Goal: Task Accomplishment & Management: Manage account settings

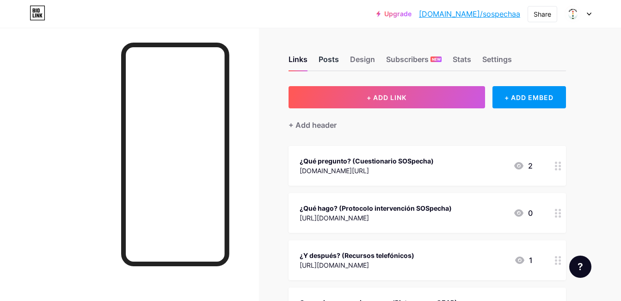
click at [324, 59] on div "Posts" at bounding box center [329, 62] width 20 height 17
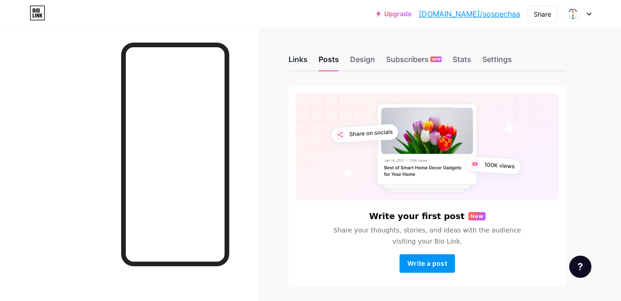
click at [306, 59] on div "Links" at bounding box center [297, 62] width 19 height 17
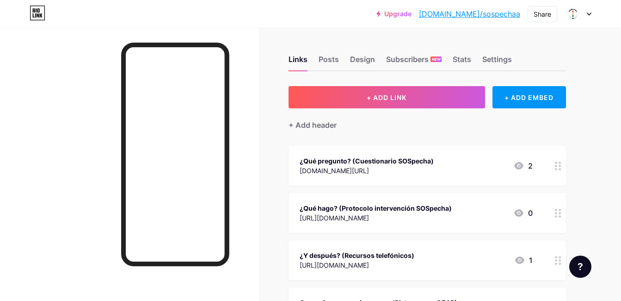
click at [589, 12] on icon at bounding box center [589, 13] width 5 height 3
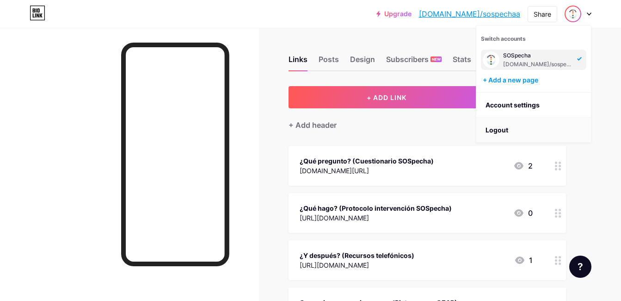
click at [516, 130] on li "Logout" at bounding box center [533, 129] width 115 height 25
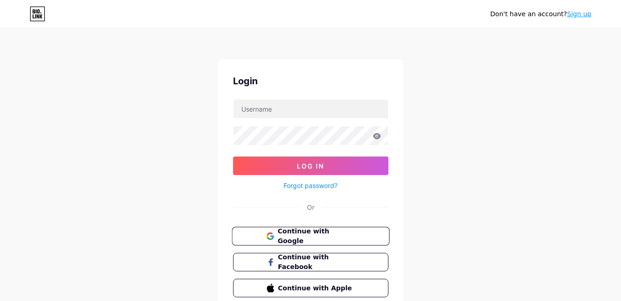
click at [320, 238] on span "Continue with Google" at bounding box center [315, 236] width 77 height 20
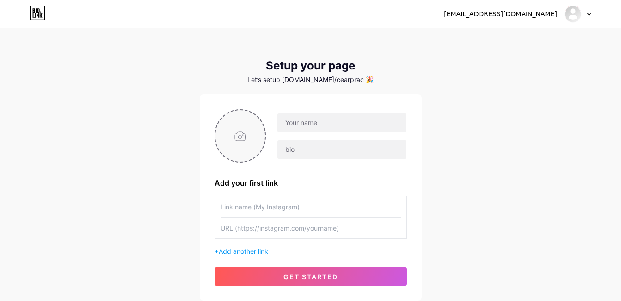
click at [238, 136] on input "file" at bounding box center [240, 135] width 50 height 51
type input "C:\fakepath\sospechaa-biolink.png"
click at [261, 115] on circle at bounding box center [260, 116] width 10 height 10
click at [239, 134] on input "file" at bounding box center [240, 135] width 50 height 51
type input "C:\fakepath\SOSPECHA.png"
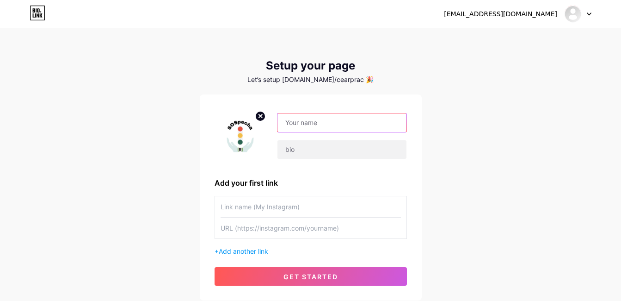
click at [329, 129] on input "text" at bounding box center [341, 122] width 129 height 18
type input "SOSpecha"
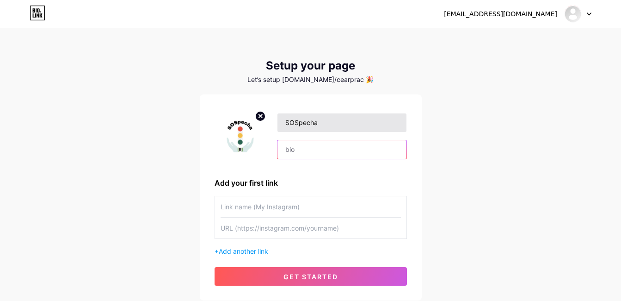
type input "¿Qué pregunto? (Cuestionario SOSpecha)"
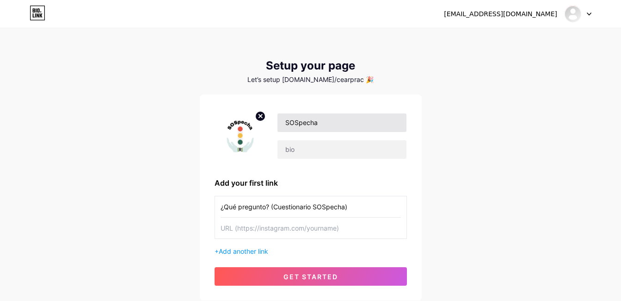
type input "[DOMAIN_NAME][URL]"
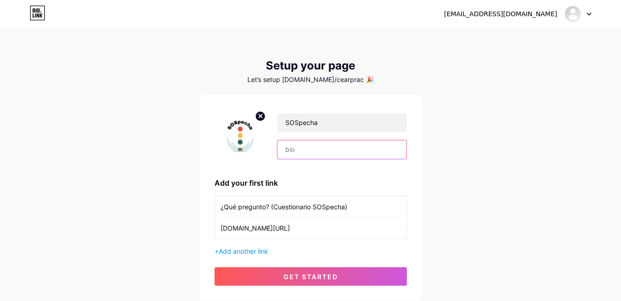
click at [319, 146] on input "text" at bounding box center [341, 149] width 129 height 18
click at [339, 79] on div "Let’s setup bio.link/cearprac 🎉" at bounding box center [311, 79] width 222 height 7
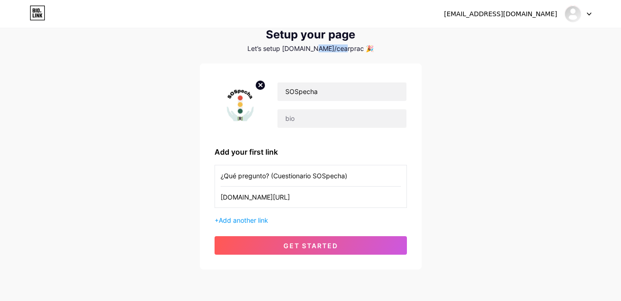
scroll to position [31, 0]
click at [319, 116] on input "text" at bounding box center [341, 118] width 129 height 18
click at [338, 52] on div "Setup your page Let’s setup bio.link/cearprac 🎉 SOSpecha Add your first link ¿Q…" at bounding box center [311, 148] width 222 height 241
click at [339, 51] on div "Let’s setup bio.link/cearprac 🎉" at bounding box center [311, 47] width 222 height 7
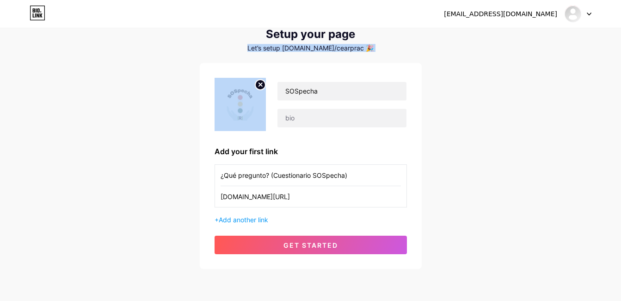
click at [339, 51] on div "Let’s setup bio.link/cearprac 🎉" at bounding box center [311, 47] width 222 height 7
drag, startPoint x: 339, startPoint y: 51, endPoint x: 292, endPoint y: 46, distance: 47.4
click at [292, 46] on div "Let’s setup bio.link/cearprac 🎉" at bounding box center [311, 47] width 222 height 7
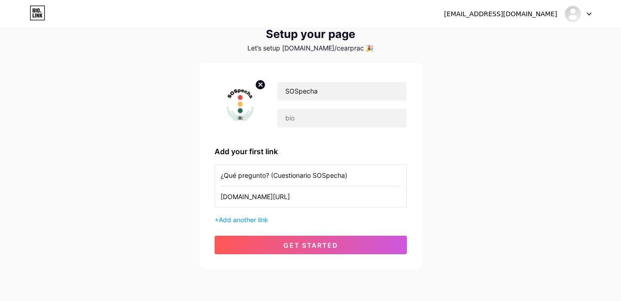
click at [539, 17] on div "cearpracticasuem@gmail.com" at bounding box center [500, 14] width 113 height 10
drag, startPoint x: 539, startPoint y: 17, endPoint x: 477, endPoint y: 87, distance: 93.6
click at [477, 87] on div "cearpracticasuem@gmail.com Dashboard Logout Setup your page Let’s setup bio.lin…" at bounding box center [310, 134] width 621 height 330
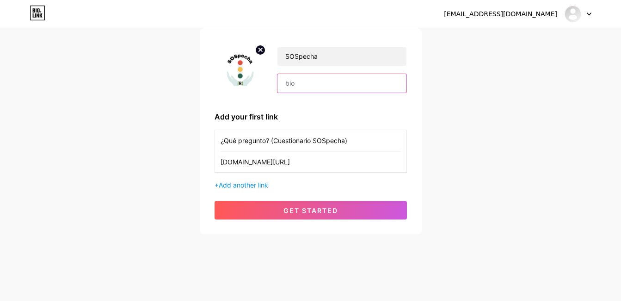
click at [320, 83] on input "text" at bounding box center [341, 83] width 129 height 18
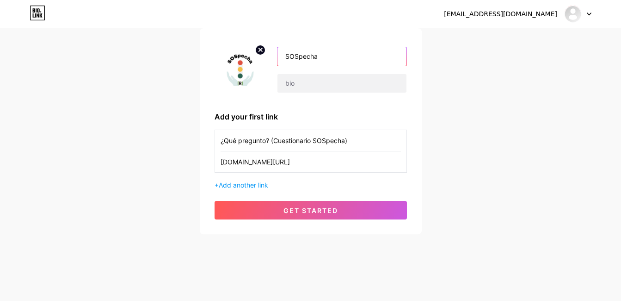
click at [322, 60] on input "SOSpecha" at bounding box center [341, 56] width 129 height 18
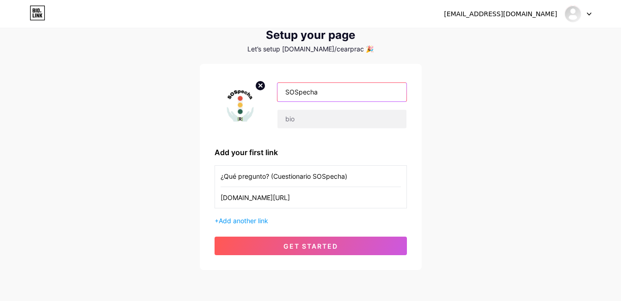
scroll to position [0, 0]
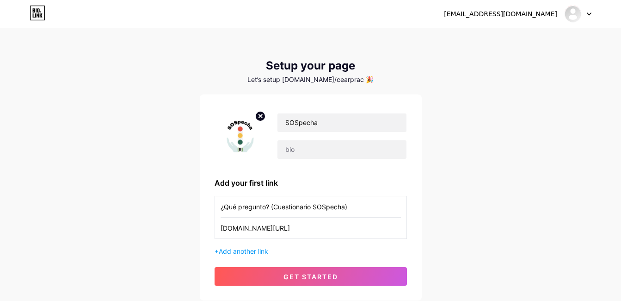
click at [588, 13] on icon at bounding box center [589, 14] width 4 height 2
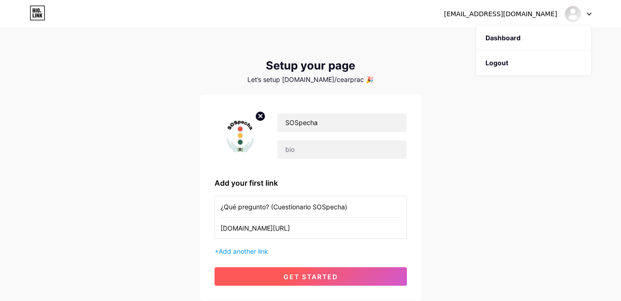
click at [390, 280] on button "get started" at bounding box center [311, 276] width 192 height 18
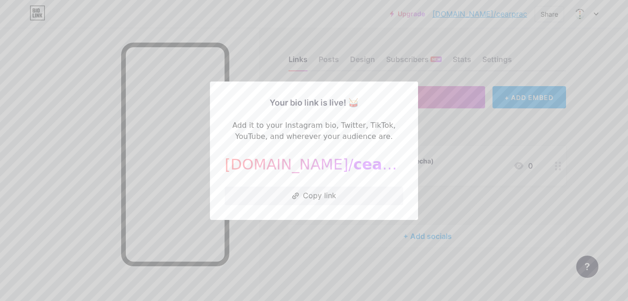
click at [418, 112] on div at bounding box center [314, 150] width 628 height 301
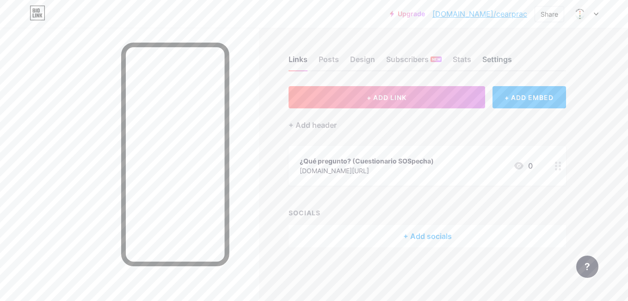
click at [498, 58] on div "Settings" at bounding box center [497, 62] width 30 height 17
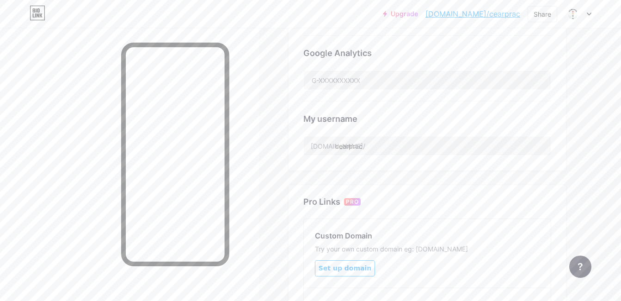
scroll to position [291, 0]
click at [428, 147] on input "cearprac" at bounding box center [427, 144] width 247 height 18
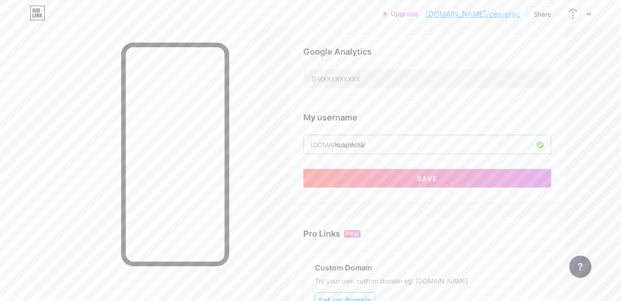
type input "sospecha"
click at [357, 144] on input "sospecha" at bounding box center [427, 144] width 247 height 18
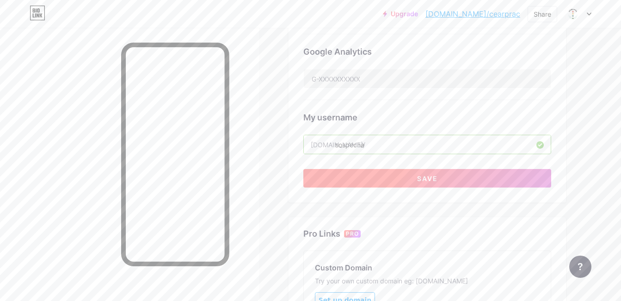
click at [441, 170] on button "Save" at bounding box center [427, 178] width 248 height 18
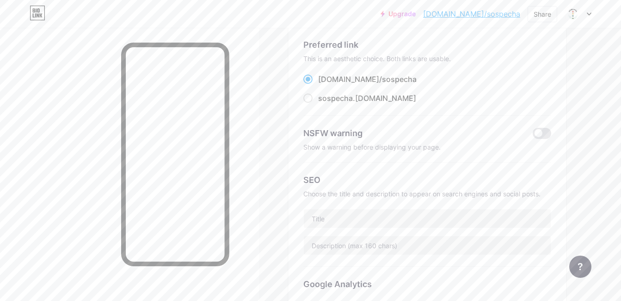
scroll to position [0, 0]
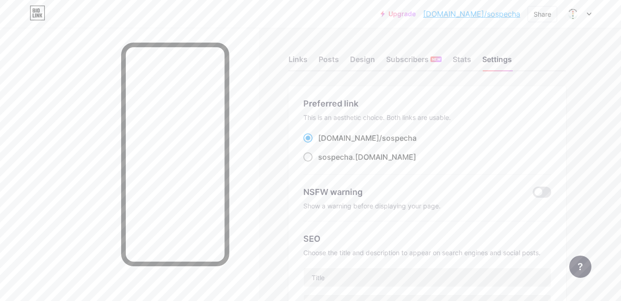
click at [367, 154] on div "sospecha .bio.link" at bounding box center [367, 156] width 98 height 11
click at [324, 162] on input "sospecha .bio.link" at bounding box center [321, 165] width 6 height 6
radio input "true"
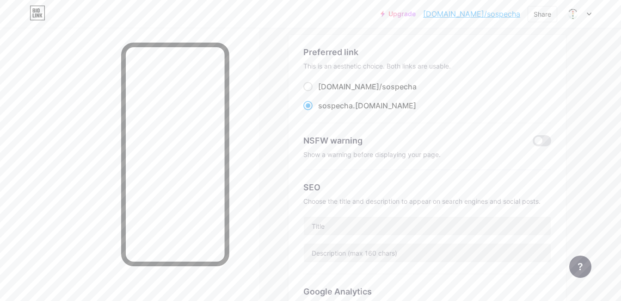
scroll to position [51, 0]
click at [382, 86] on span "sospecha" at bounding box center [399, 86] width 35 height 9
click at [324, 92] on input "bio.link/ sospecha" at bounding box center [321, 95] width 6 height 6
radio input "true"
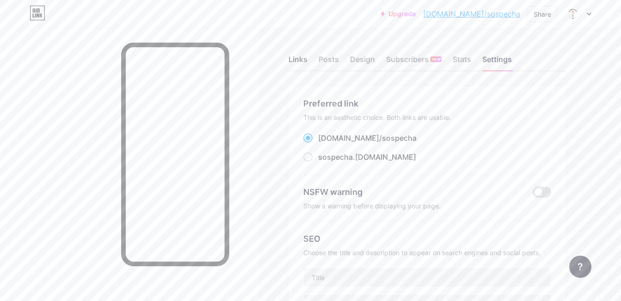
click at [290, 56] on div "Links" at bounding box center [297, 62] width 19 height 17
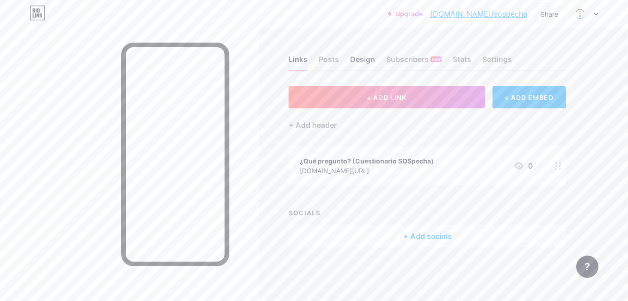
click at [365, 62] on div "Design" at bounding box center [362, 62] width 25 height 17
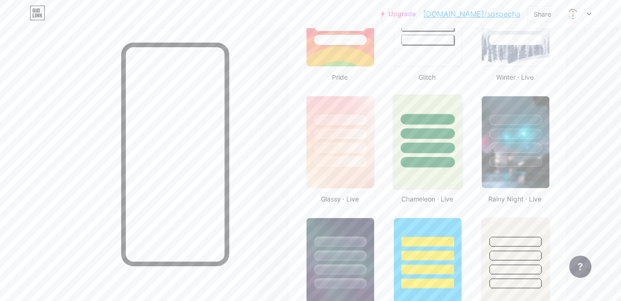
scroll to position [482, 0]
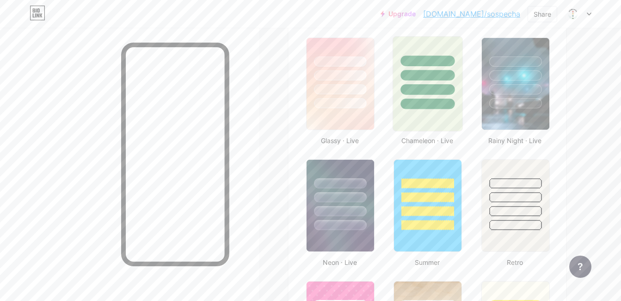
click at [421, 99] on div at bounding box center [428, 103] width 54 height 11
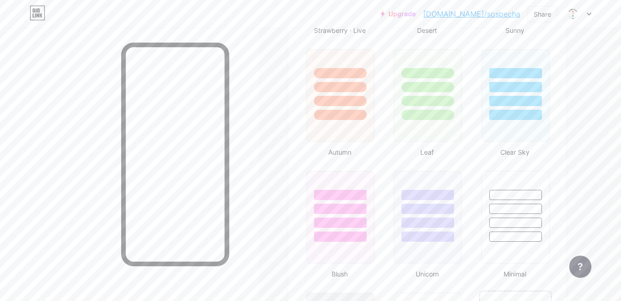
scroll to position [834, 0]
click at [428, 93] on div at bounding box center [427, 85] width 69 height 73
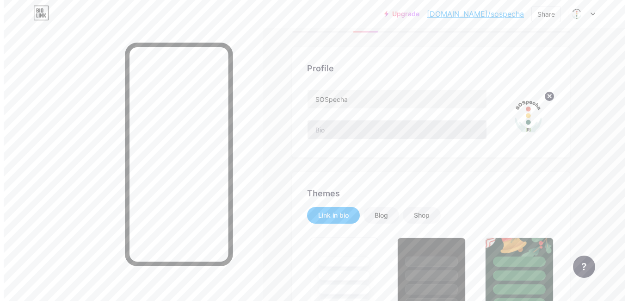
scroll to position [0, 0]
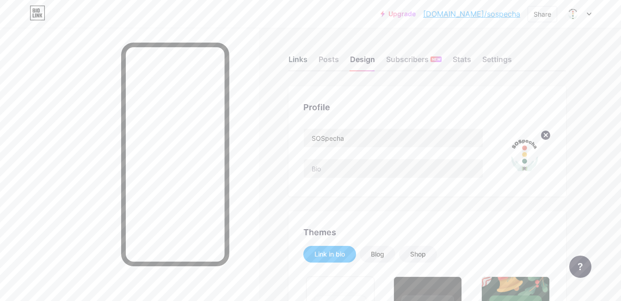
click at [290, 57] on div "Links" at bounding box center [297, 62] width 19 height 17
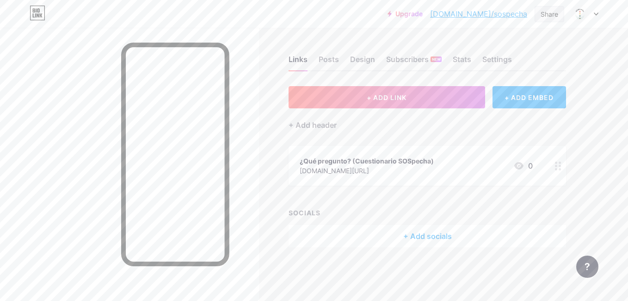
click at [544, 17] on div "Share" at bounding box center [549, 14] width 18 height 10
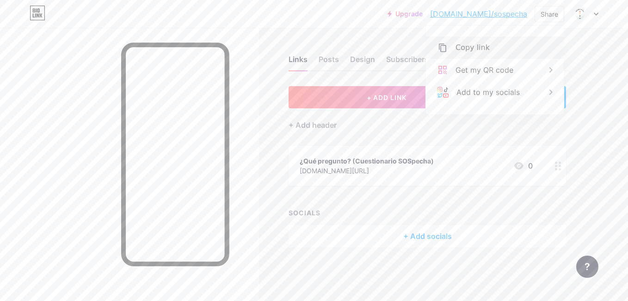
click at [532, 53] on div "Copy link" at bounding box center [495, 48] width 138 height 22
click at [475, 49] on div "Copy link" at bounding box center [472, 47] width 34 height 11
click at [385, 102] on button "+ ADD LINK" at bounding box center [386, 97] width 196 height 22
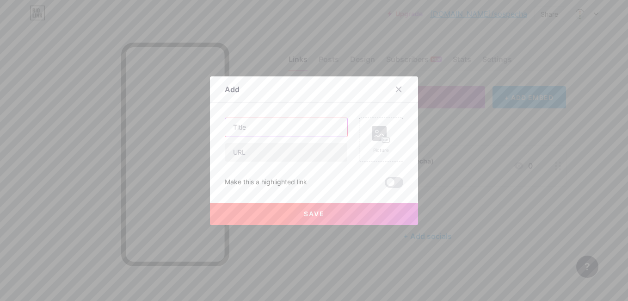
click at [305, 129] on input "text" at bounding box center [286, 127] width 122 height 18
type input "Q"
type input "¡"
type input "¿Qué hago? (Protocolo SOSpecha)"
click at [282, 143] on input "text" at bounding box center [286, 152] width 122 height 18
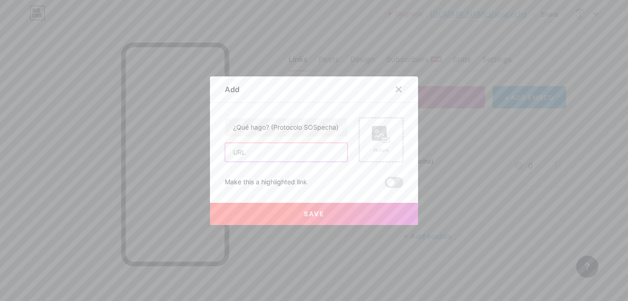
paste input "https://bio.link/sospecha"
type input "https://bio.link/sospecha"
click at [320, 218] on button "Save" at bounding box center [314, 214] width 208 height 22
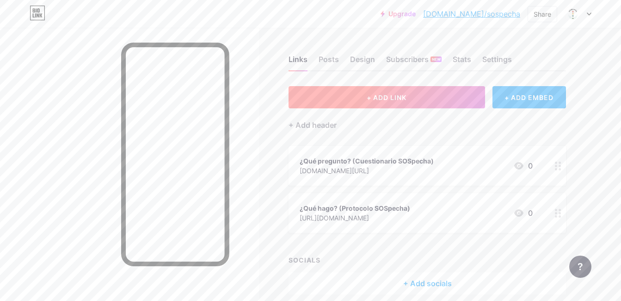
click at [415, 95] on button "+ ADD LINK" at bounding box center [386, 97] width 196 height 22
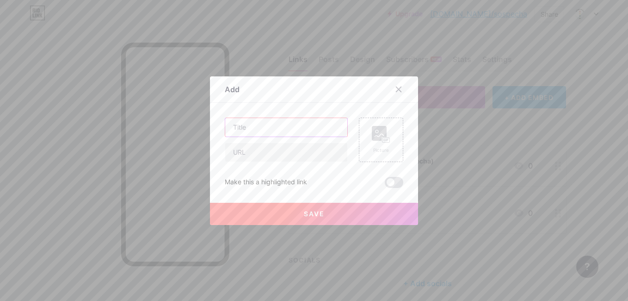
click at [259, 131] on input "text" at bounding box center [286, 127] width 122 height 18
type input "Q"
click at [319, 130] on input "¿Qué hago en caso de llamada? (Protocolo SOSpecha telefonico)" at bounding box center [286, 127] width 122 height 18
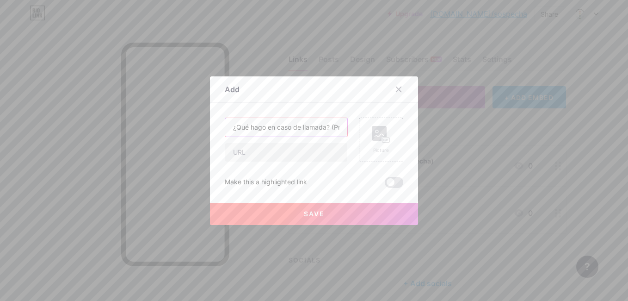
click at [318, 126] on input "¿Qué hago en caso de llamada? (Protocolo SOSpecha telefonico)" at bounding box center [286, 127] width 122 height 18
type input "¿Qué hago en caso de llamada? (Protocolo SOSpecha telefónico)"
click at [275, 149] on input "text" at bounding box center [286, 152] width 122 height 18
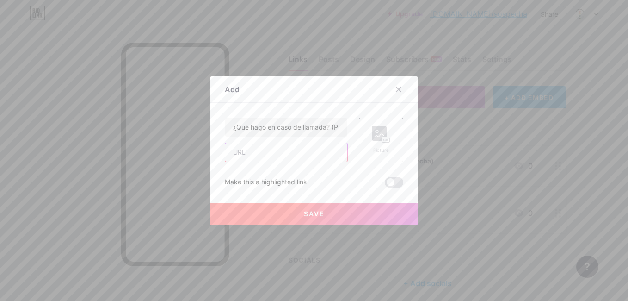
paste input "https://drive.google.com/file/d/1Ah5-OWWWYXCbZBdR4mNa_C4kKivn11Os/view?usp=shar…"
type input "https://drive.google.com/file/d/1Ah5-OWWWYXCbZBdR4mNa_C4kKivn11Os/view?usp=shar…"
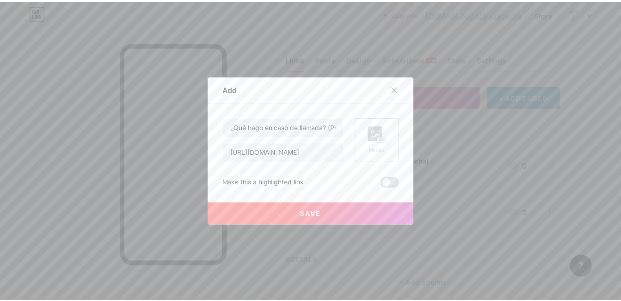
scroll to position [0, 0]
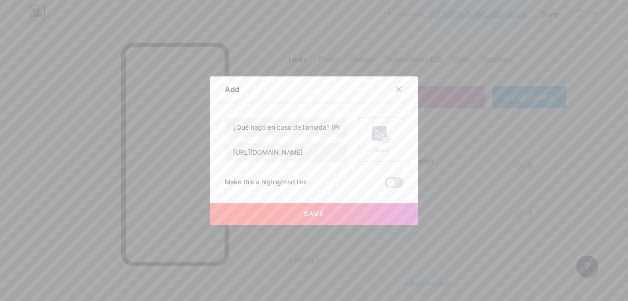
click at [332, 210] on button "Save" at bounding box center [314, 214] width 208 height 22
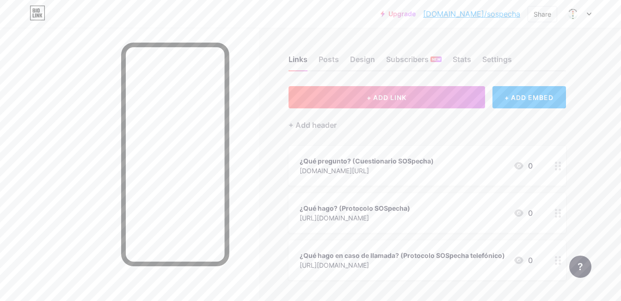
click at [447, 199] on div "¿Qué hago? (Protocolo SOSpecha) https://bio.link/sospecha 0" at bounding box center [426, 213] width 277 height 40
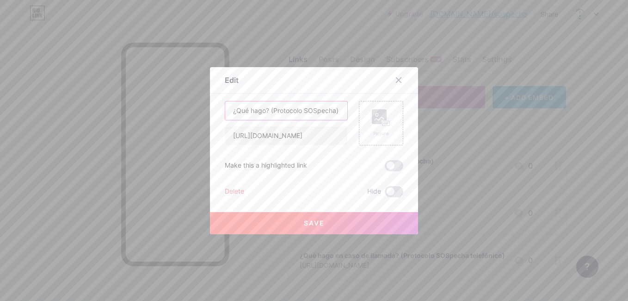
click at [269, 110] on input "¿Qué hago? (Protocolo SOSpecha)" at bounding box center [286, 110] width 122 height 18
click at [402, 79] on div at bounding box center [398, 80] width 17 height 17
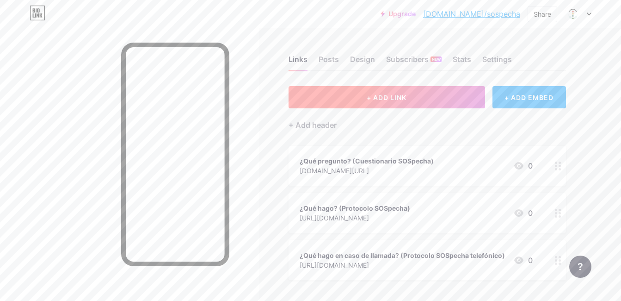
click at [450, 96] on button "+ ADD LINK" at bounding box center [386, 97] width 196 height 22
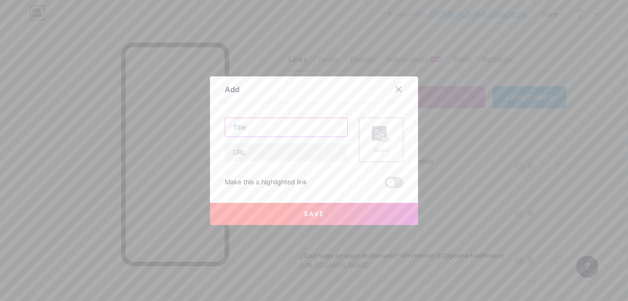
click at [282, 126] on input "text" at bounding box center [286, 127] width 122 height 18
type input "R"
type input "¿Y después? (Recursos telefónicos)"
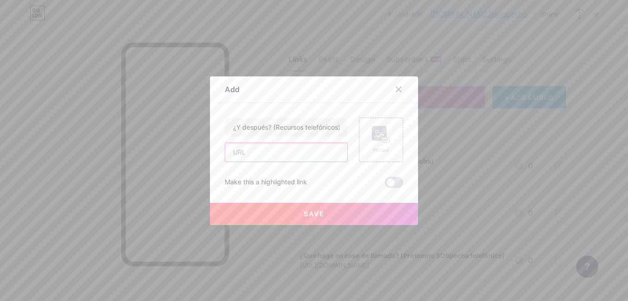
click at [272, 156] on input "text" at bounding box center [286, 152] width 122 height 18
paste input "https://drive.google.com/file/d/1mhlCVe1ez9pmuADcc5HrPKgUAAhW1P8x/view?usp=shar…"
type input "https://drive.google.com/file/d/1mhlCVe1ez9pmuADcc5HrPKgUAAhW1P8x/view?usp=shar…"
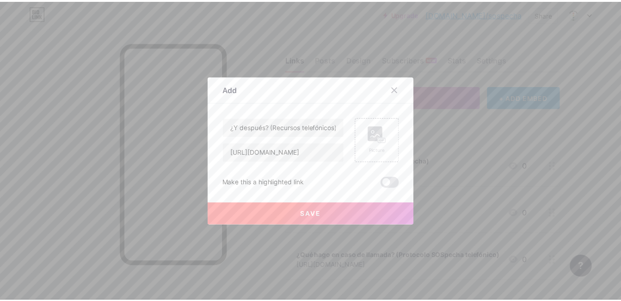
scroll to position [0, 0]
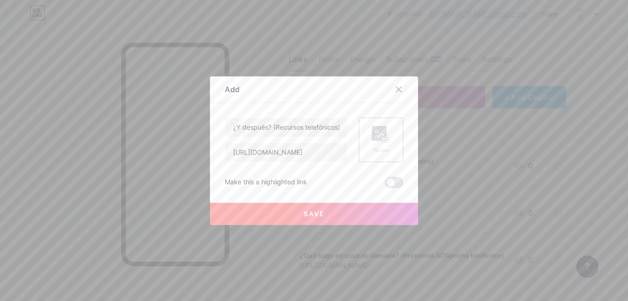
click at [307, 207] on button "Save" at bounding box center [314, 214] width 208 height 22
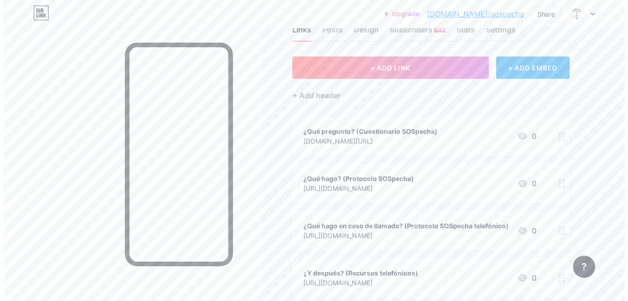
scroll to position [29, 0]
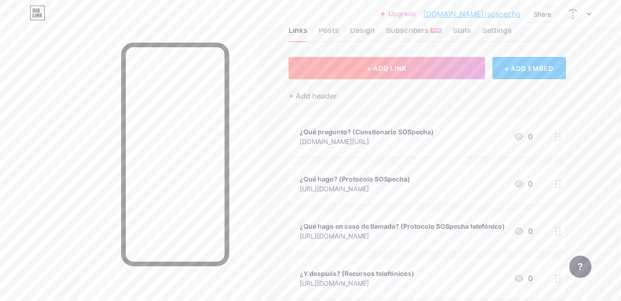
click at [439, 67] on button "+ ADD LINK" at bounding box center [386, 68] width 196 height 22
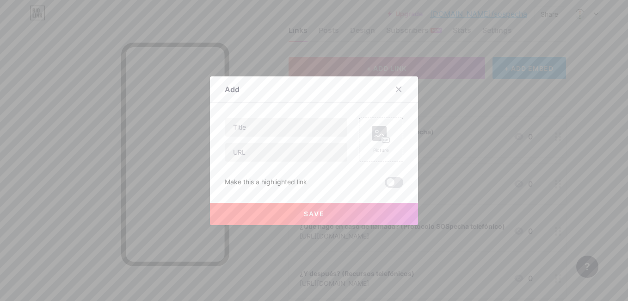
click at [351, 31] on div at bounding box center [314, 150] width 628 height 301
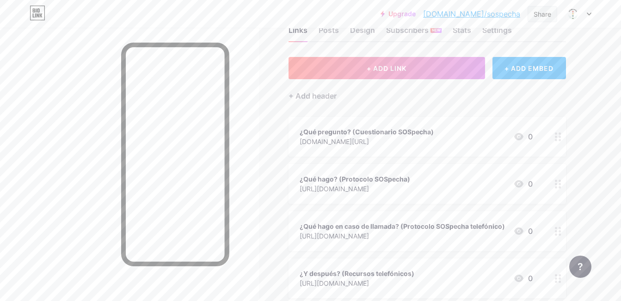
click at [536, 12] on div "Share" at bounding box center [543, 14] width 18 height 10
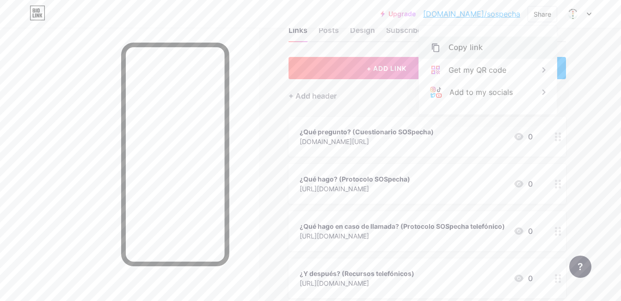
click at [497, 52] on div "Copy link" at bounding box center [488, 48] width 138 height 22
click at [381, 64] on span "+ ADD LINK" at bounding box center [387, 68] width 40 height 8
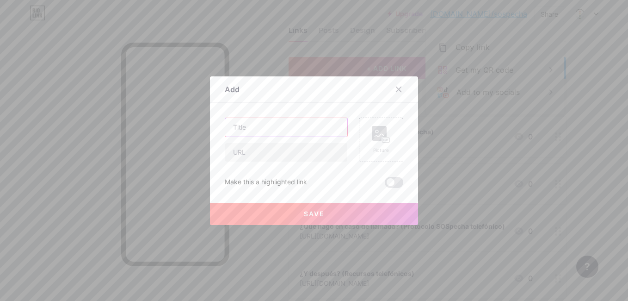
click at [278, 130] on input "text" at bounding box center [286, 127] width 122 height 18
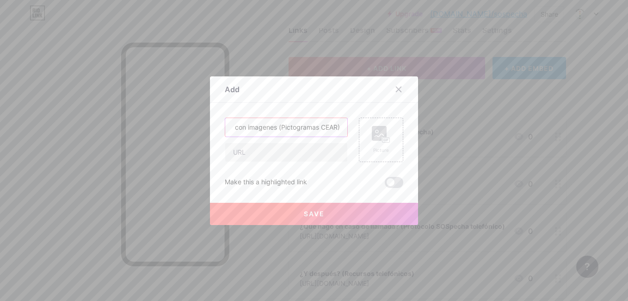
scroll to position [0, 44]
type input "Comunicarme con imagenes (Pictogramas CEAR)"
click at [254, 153] on input "text" at bounding box center [286, 152] width 122 height 18
paste input "https://drive.google.com/file/d/1XkzJeaiHvqTHJcELqPEddnZkxbJ-NDYw/view?usp=shar…"
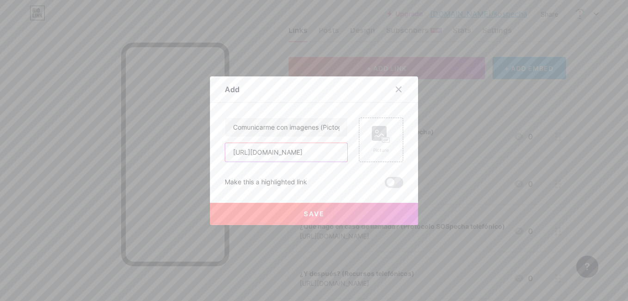
scroll to position [0, 173]
type input "https://drive.google.com/file/d/1XkzJeaiHvqTHJcELqPEddnZkxbJ-NDYw/view?usp=shar…"
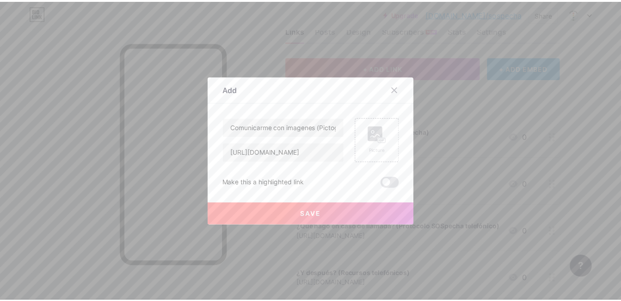
scroll to position [0, 0]
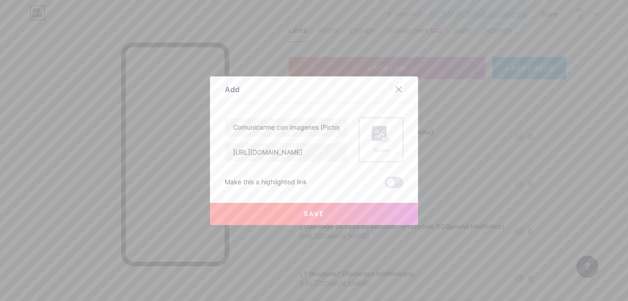
click at [292, 215] on button "Save" at bounding box center [314, 214] width 208 height 22
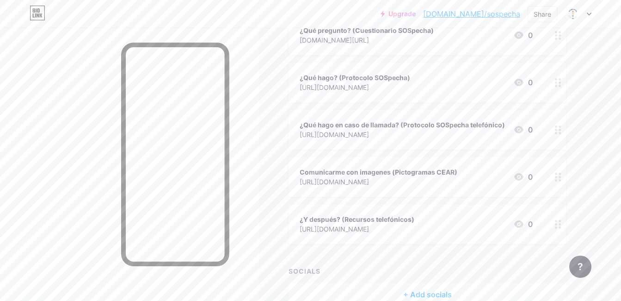
scroll to position [181, 0]
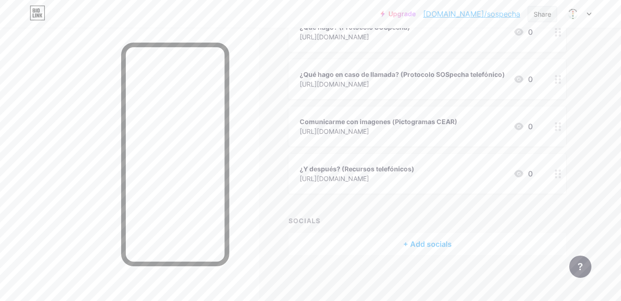
click at [533, 11] on div "Share" at bounding box center [543, 14] width 30 height 16
click at [501, 40] on div "Copy link" at bounding box center [488, 48] width 138 height 22
click at [501, 40] on div "Copied" at bounding box center [488, 48] width 138 height 22
drag, startPoint x: 501, startPoint y: 40, endPoint x: 480, endPoint y: 47, distance: 21.8
click at [480, 47] on div "Copy link" at bounding box center [488, 48] width 138 height 22
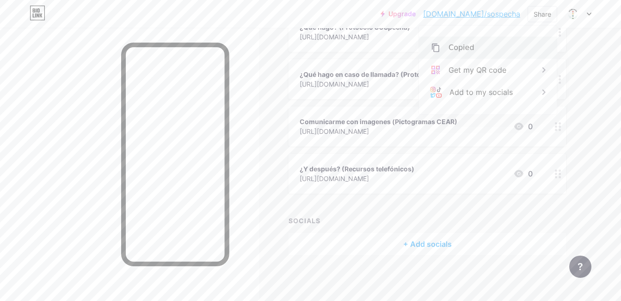
drag, startPoint x: 480, startPoint y: 47, endPoint x: 452, endPoint y: 48, distance: 27.8
click at [452, 48] on div "Copied" at bounding box center [461, 47] width 26 height 11
click at [452, 48] on div "Copy link" at bounding box center [465, 47] width 34 height 11
click at [465, 47] on div "Copy link" at bounding box center [465, 47] width 34 height 11
click at [465, 47] on div "Copied" at bounding box center [461, 47] width 26 height 11
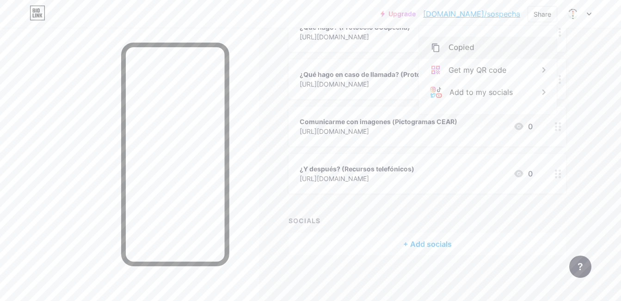
click at [465, 47] on div "Copied" at bounding box center [461, 47] width 26 height 11
drag, startPoint x: 465, startPoint y: 47, endPoint x: 587, endPoint y: 84, distance: 127.1
click at [587, 84] on div "Links Posts Design Subscribers NEW Stats Settings + ADD LINK + ADD EMBED + Add …" at bounding box center [302, 74] width 605 height 454
click at [544, 9] on div "Share" at bounding box center [543, 14] width 18 height 10
click at [471, 67] on div "Get my QR code" at bounding box center [477, 69] width 58 height 11
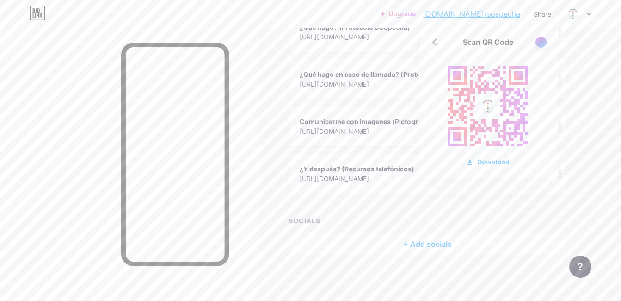
click at [545, 38] on div at bounding box center [540, 42] width 13 height 13
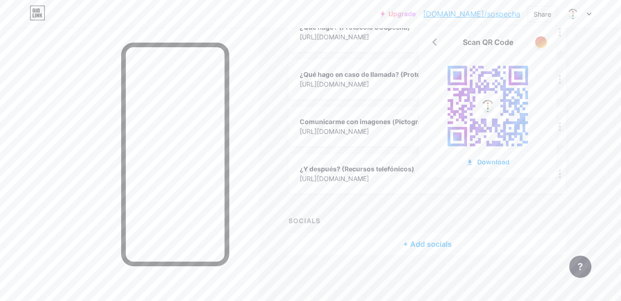
click at [544, 38] on div at bounding box center [541, 42] width 12 height 12
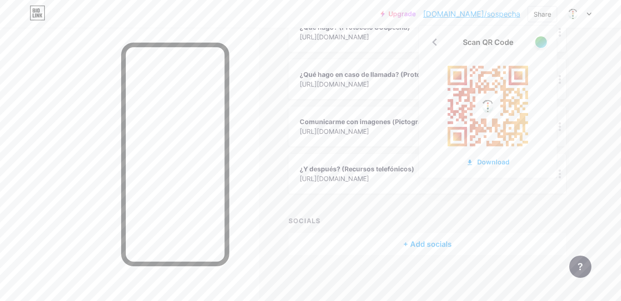
click at [544, 38] on div at bounding box center [541, 42] width 12 height 12
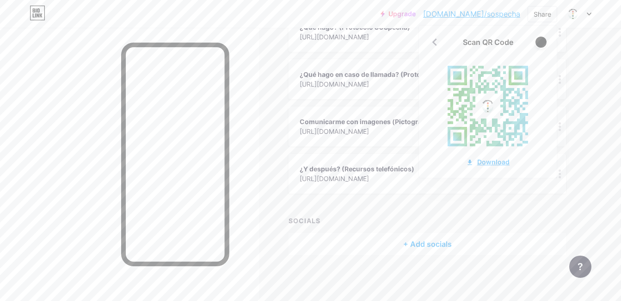
click at [491, 164] on div "Download" at bounding box center [487, 162] width 43 height 10
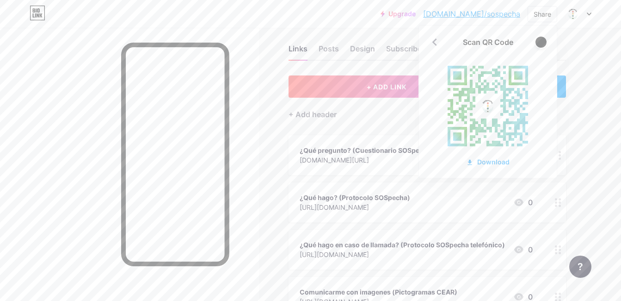
scroll to position [0, 0]
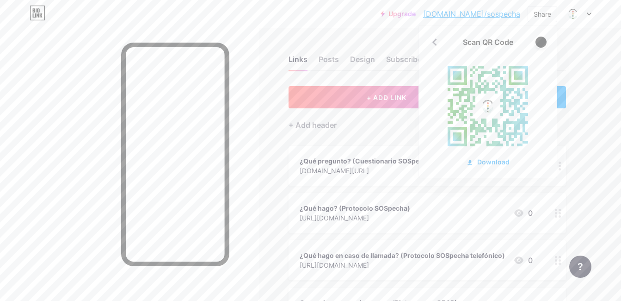
click at [256, 62] on div at bounding box center [129, 178] width 259 height 301
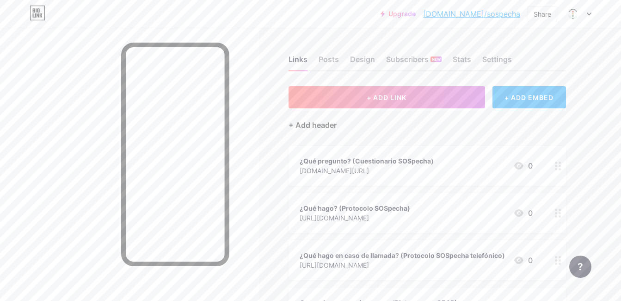
click at [331, 123] on div "+ Add header" at bounding box center [312, 124] width 48 height 11
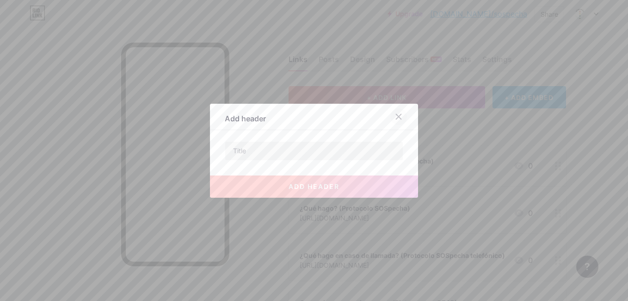
click at [396, 117] on icon at bounding box center [398, 116] width 5 height 5
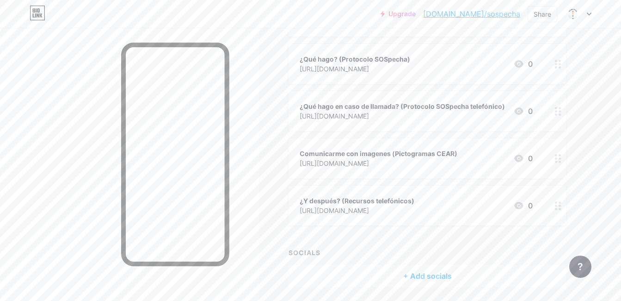
scroll to position [181, 0]
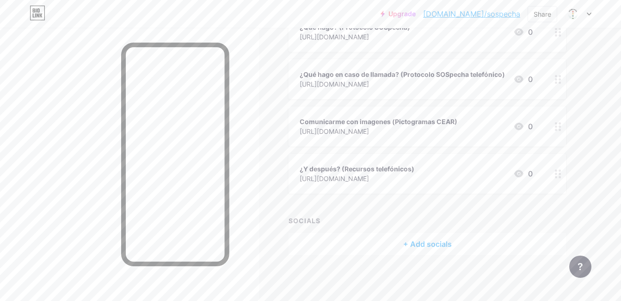
click at [256, 208] on div at bounding box center [129, 178] width 259 height 301
